Goal: Task Accomplishment & Management: Use online tool/utility

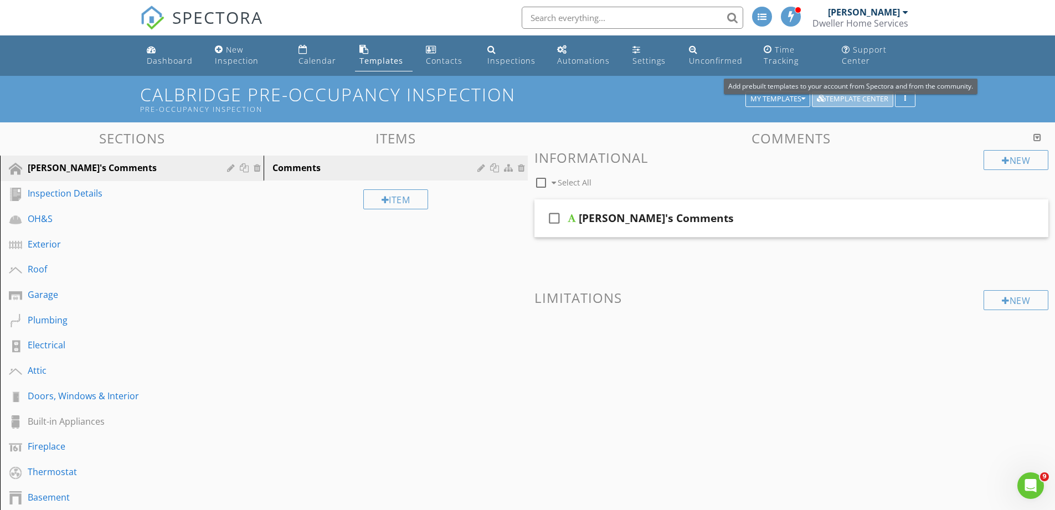
click at [849, 92] on button "Template Center" at bounding box center [852, 99] width 81 height 16
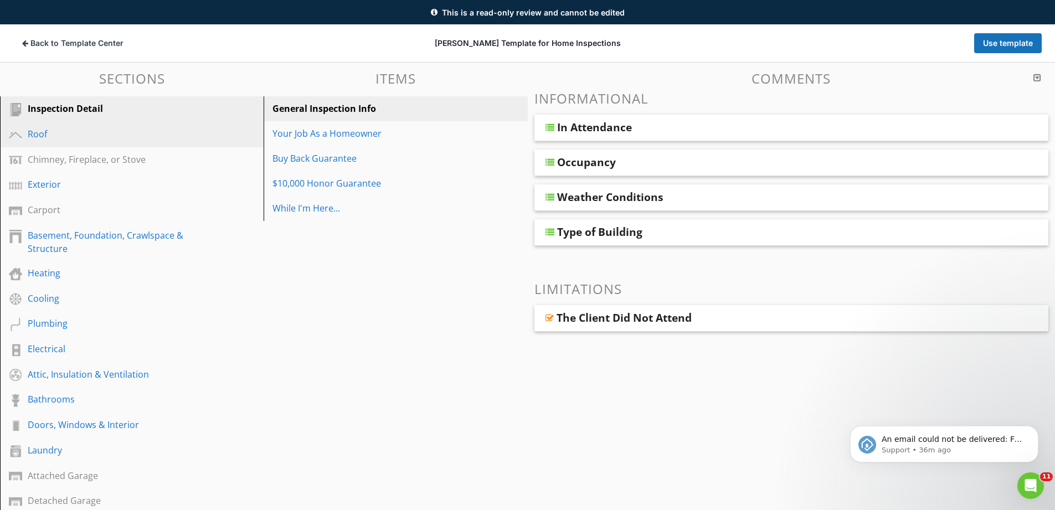
click at [86, 131] on div "Roof" at bounding box center [119, 133] width 183 height 13
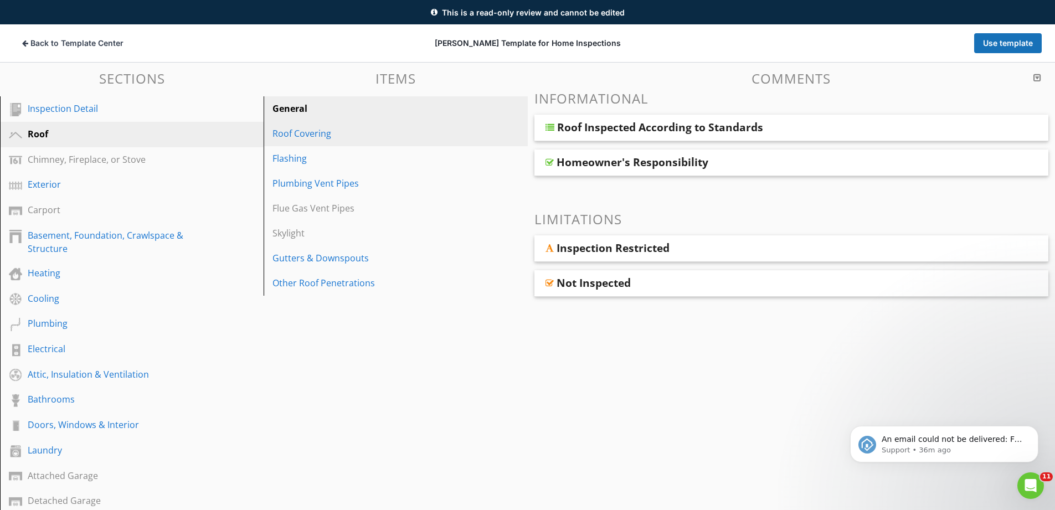
click at [388, 146] on link "Roof Covering" at bounding box center [397, 133] width 260 height 24
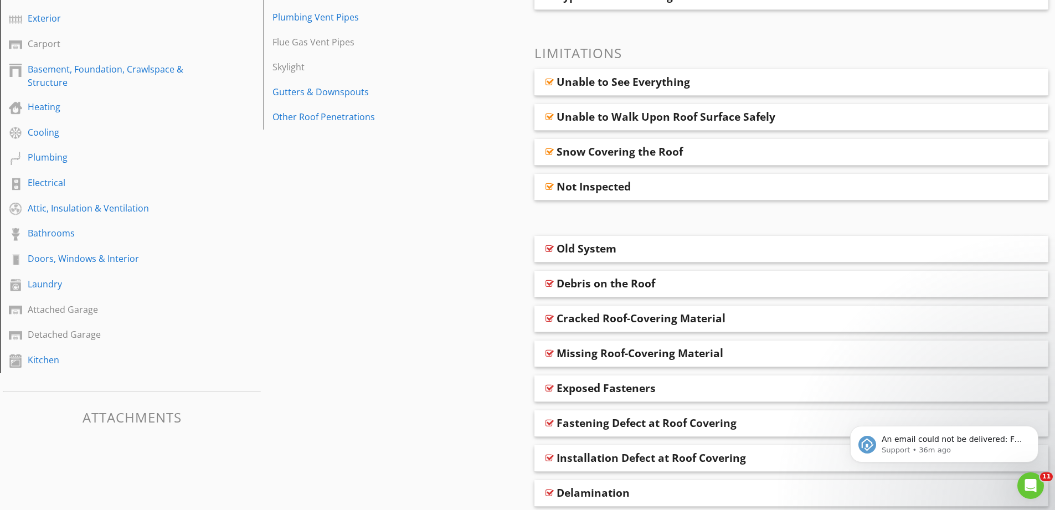
scroll to position [460, 0]
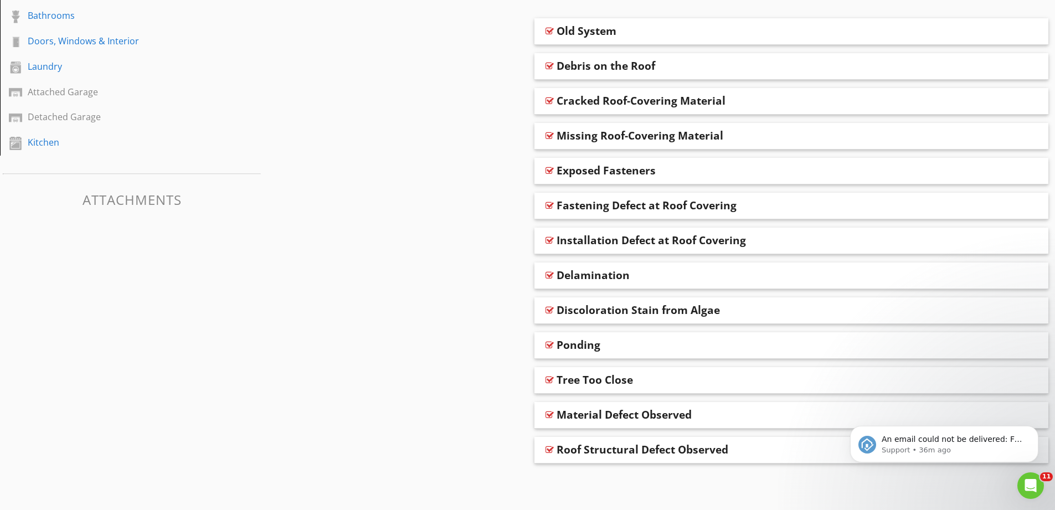
click at [675, 370] on div "Tree Too Close" at bounding box center [791, 380] width 514 height 27
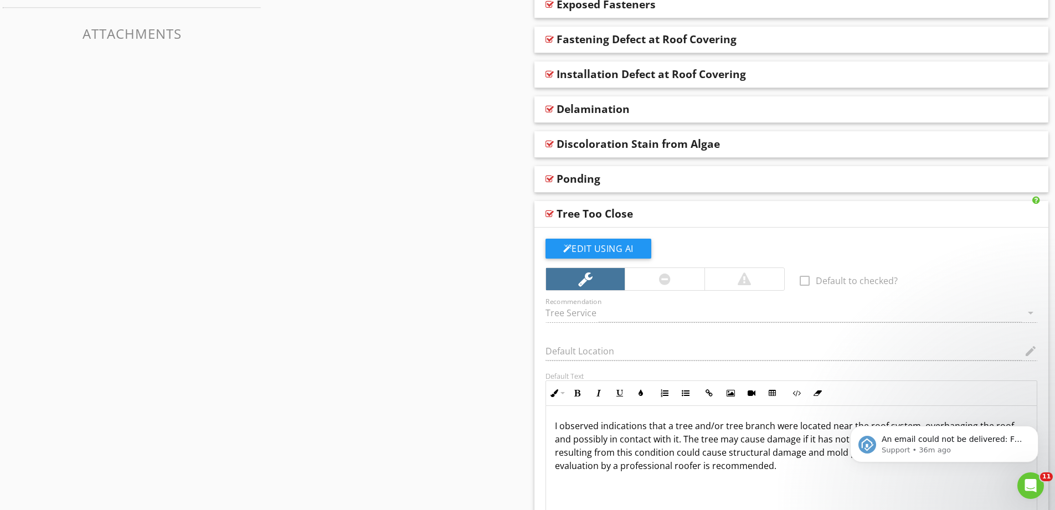
scroll to position [570, 0]
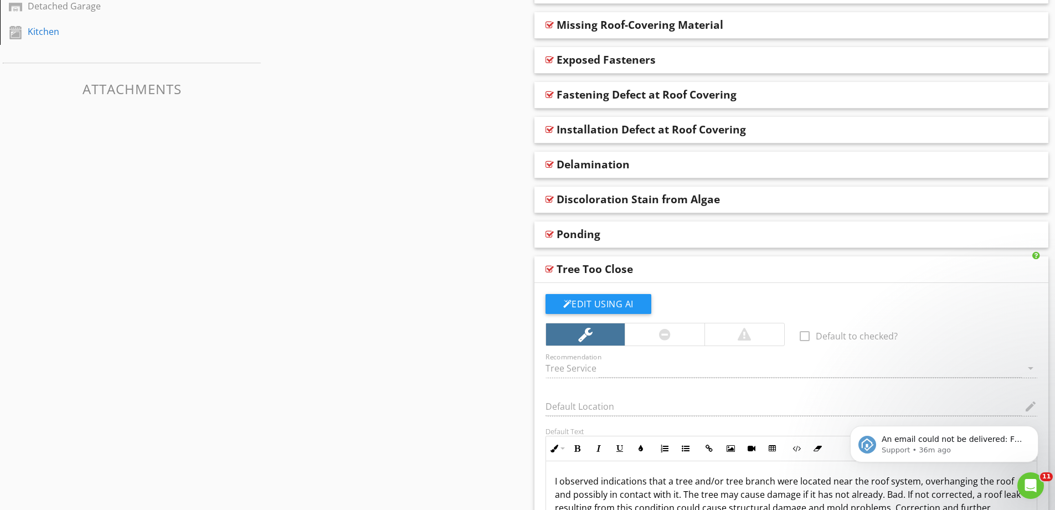
click at [669, 257] on div "Tree Too Close" at bounding box center [791, 269] width 514 height 27
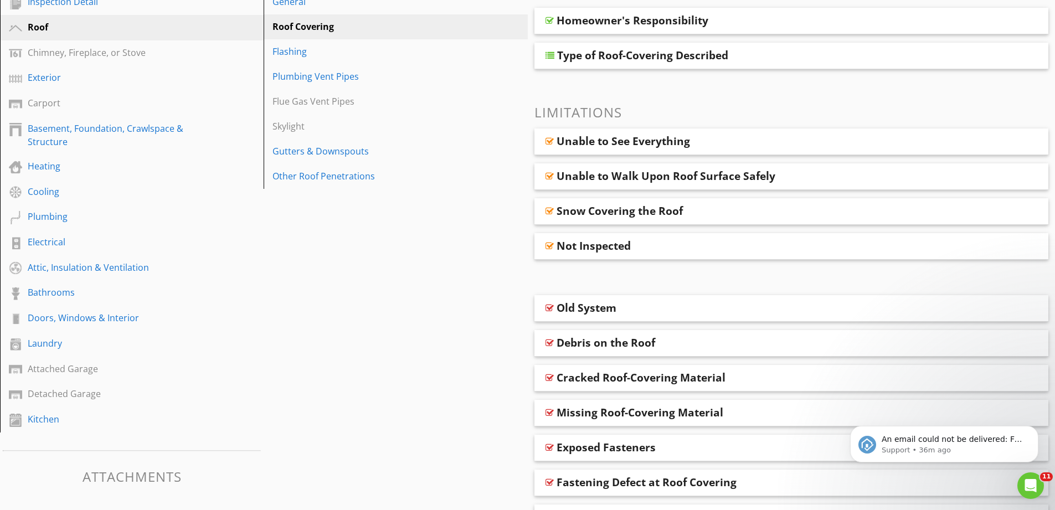
scroll to position [0, 0]
